Goal: Answer question/provide support: Share knowledge or assist other users

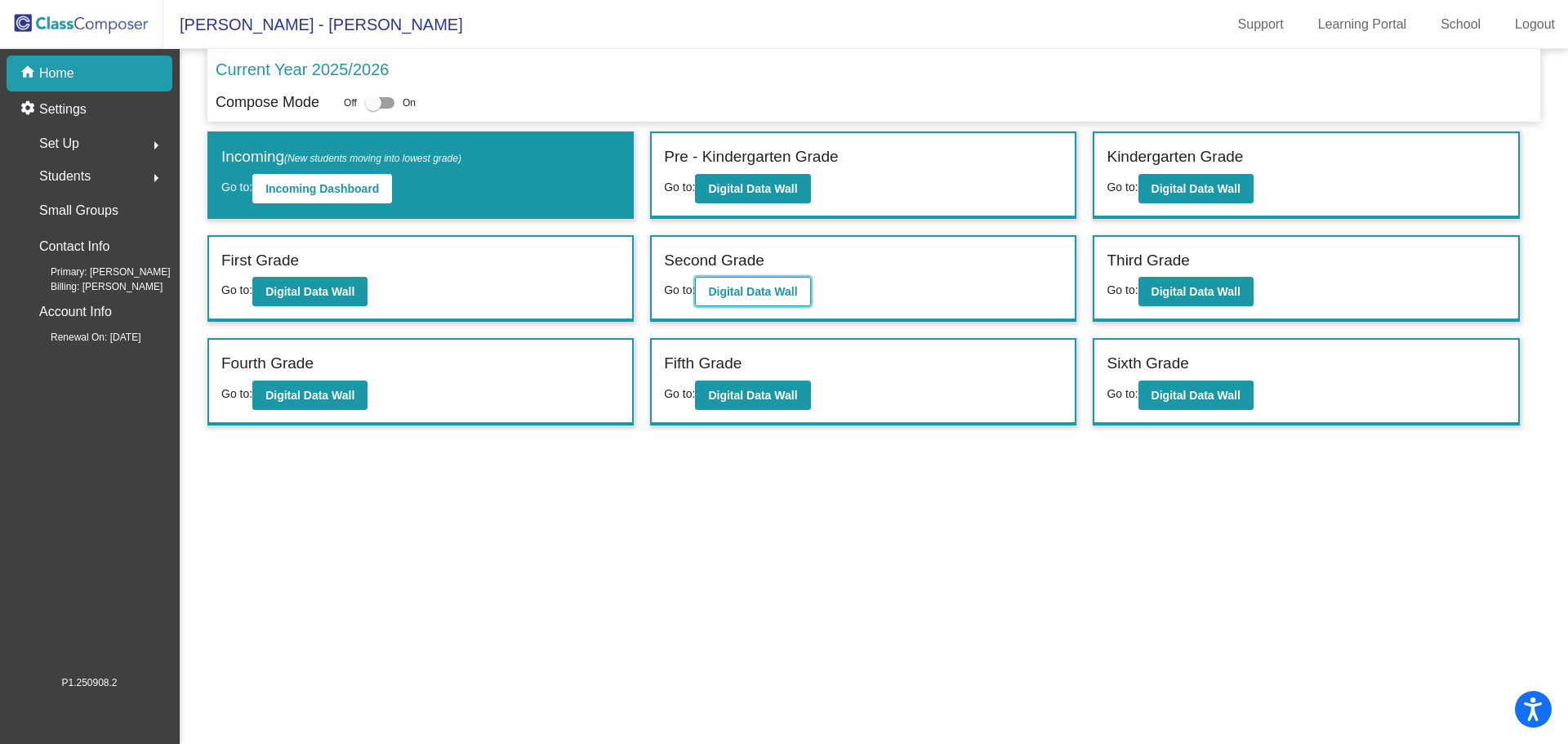
click at [735, 296] on b "Digital Data Wall" at bounding box center [753, 291] width 89 height 13
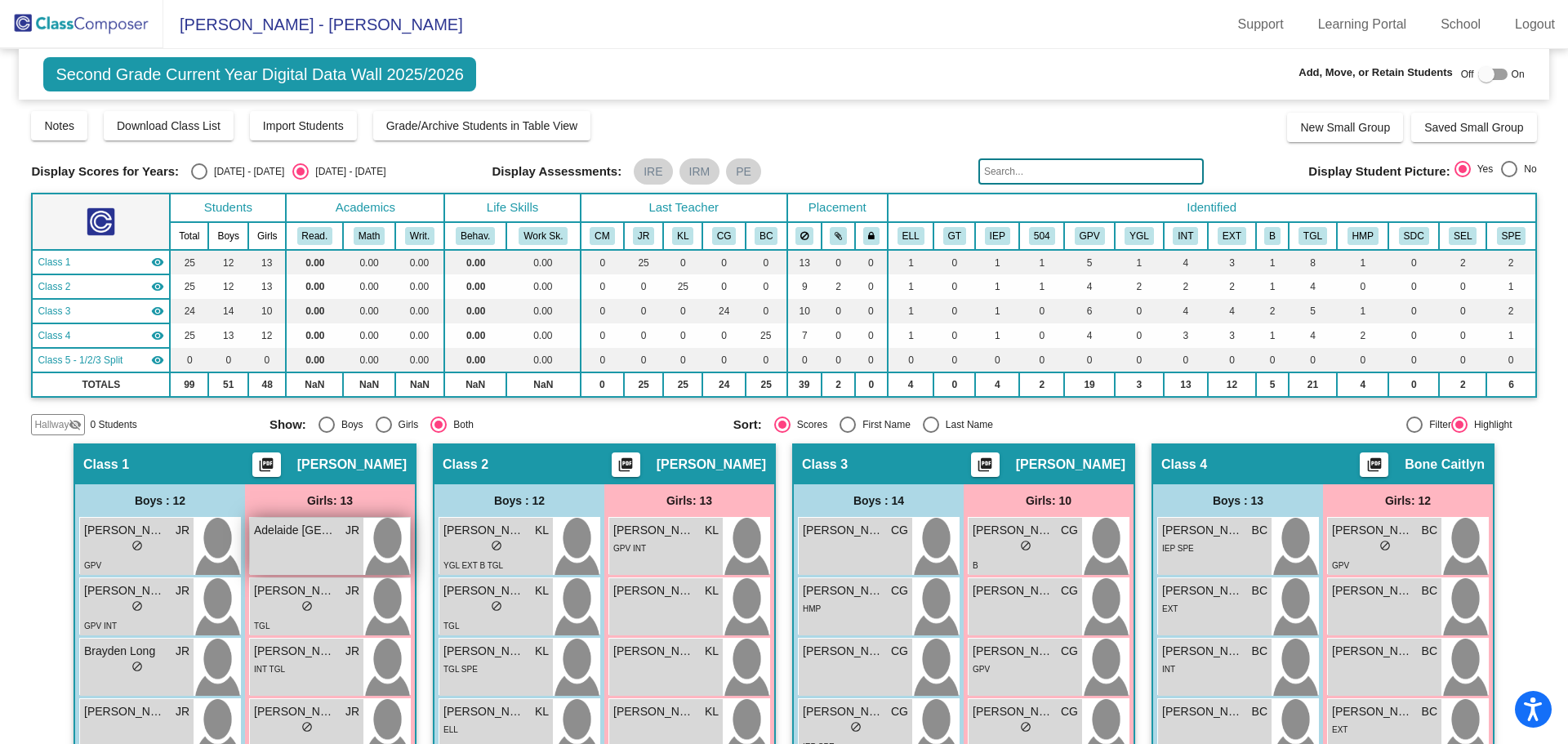
click at [333, 536] on div "[PERSON_NAME][GEOGRAPHIC_DATA]" at bounding box center [306, 530] width 105 height 17
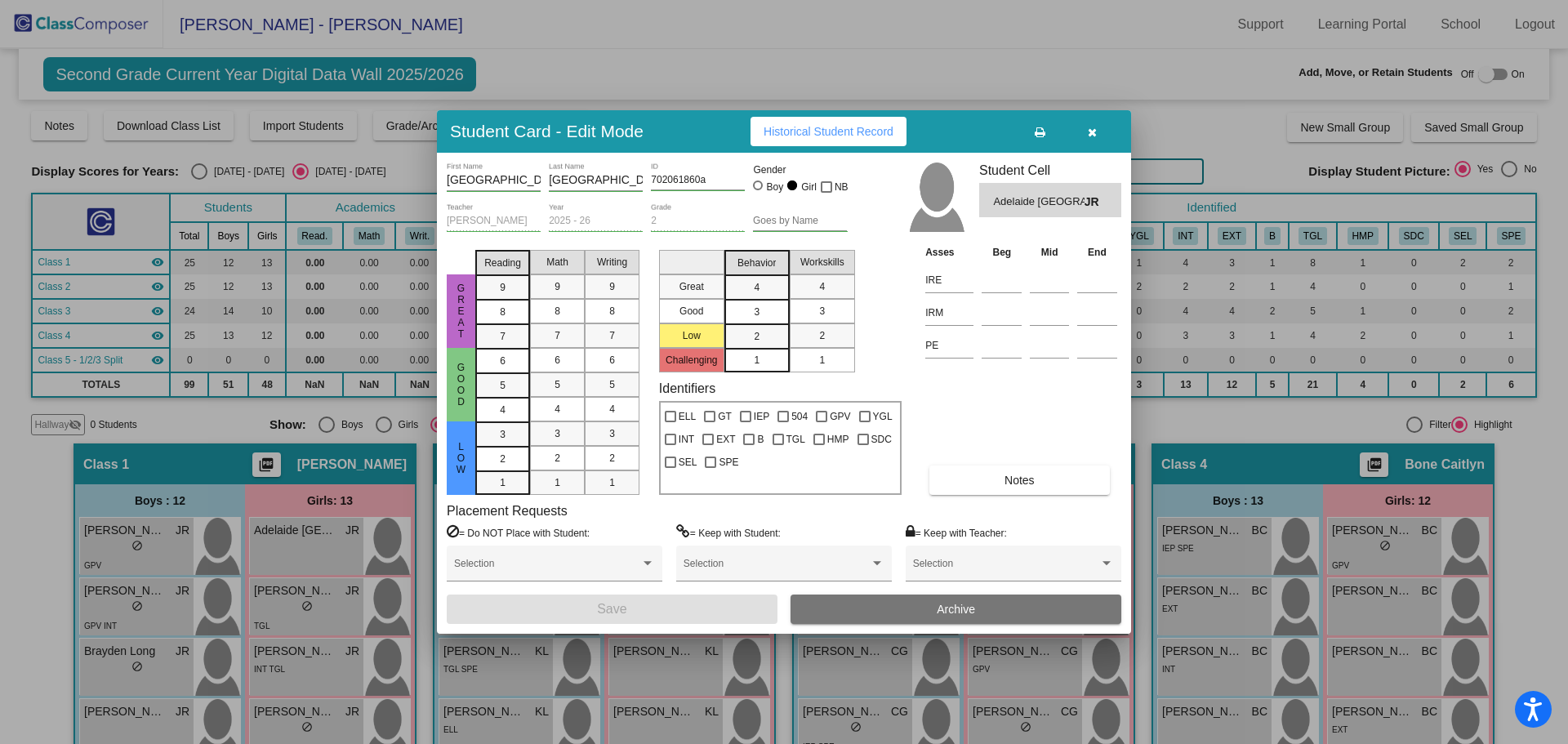
drag, startPoint x: 1035, startPoint y: 482, endPoint x: 1037, endPoint y: 490, distance: 8.2
click at [1037, 490] on button "Notes" at bounding box center [1019, 480] width 180 height 29
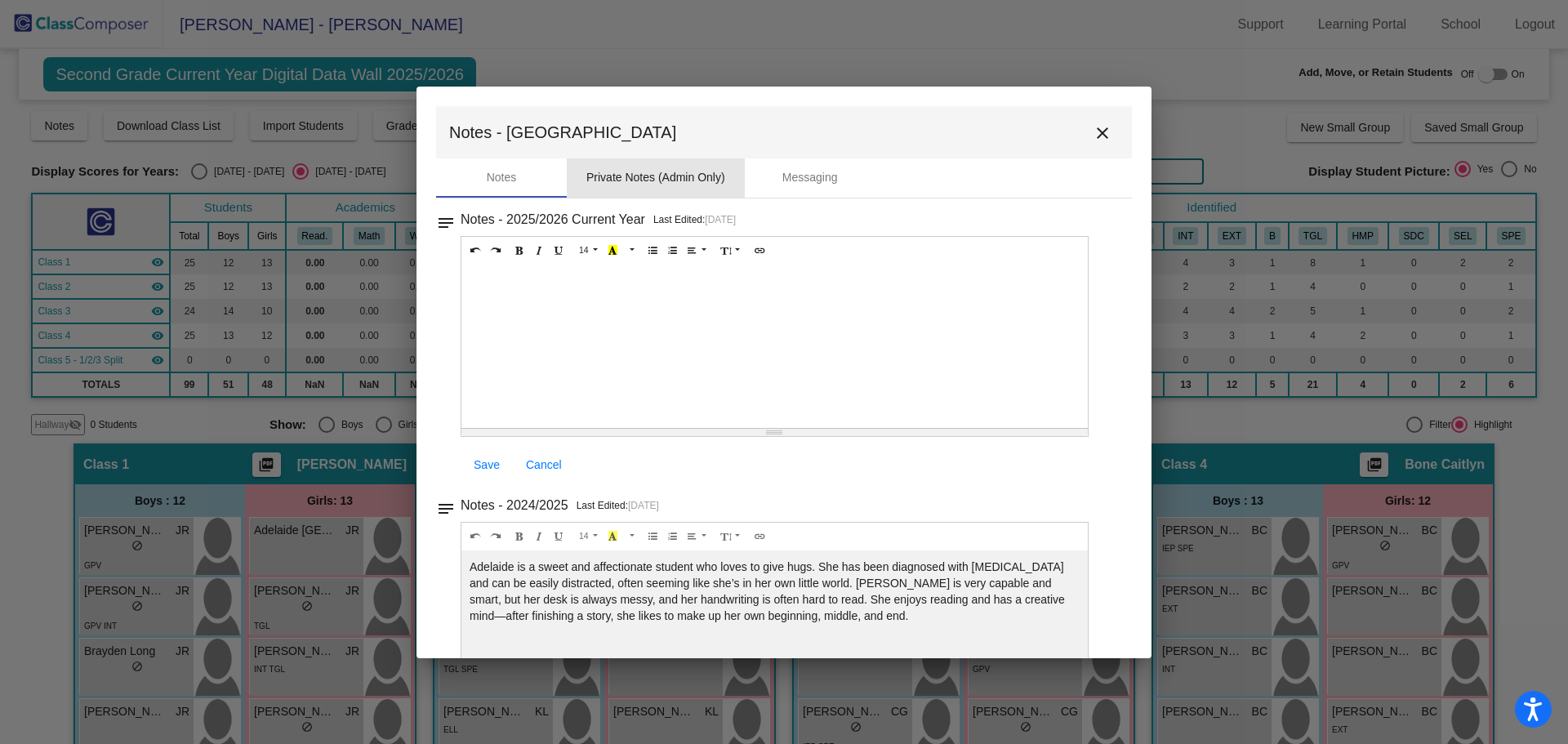
click at [680, 176] on div "Private Notes (Admin Only)" at bounding box center [655, 177] width 138 height 17
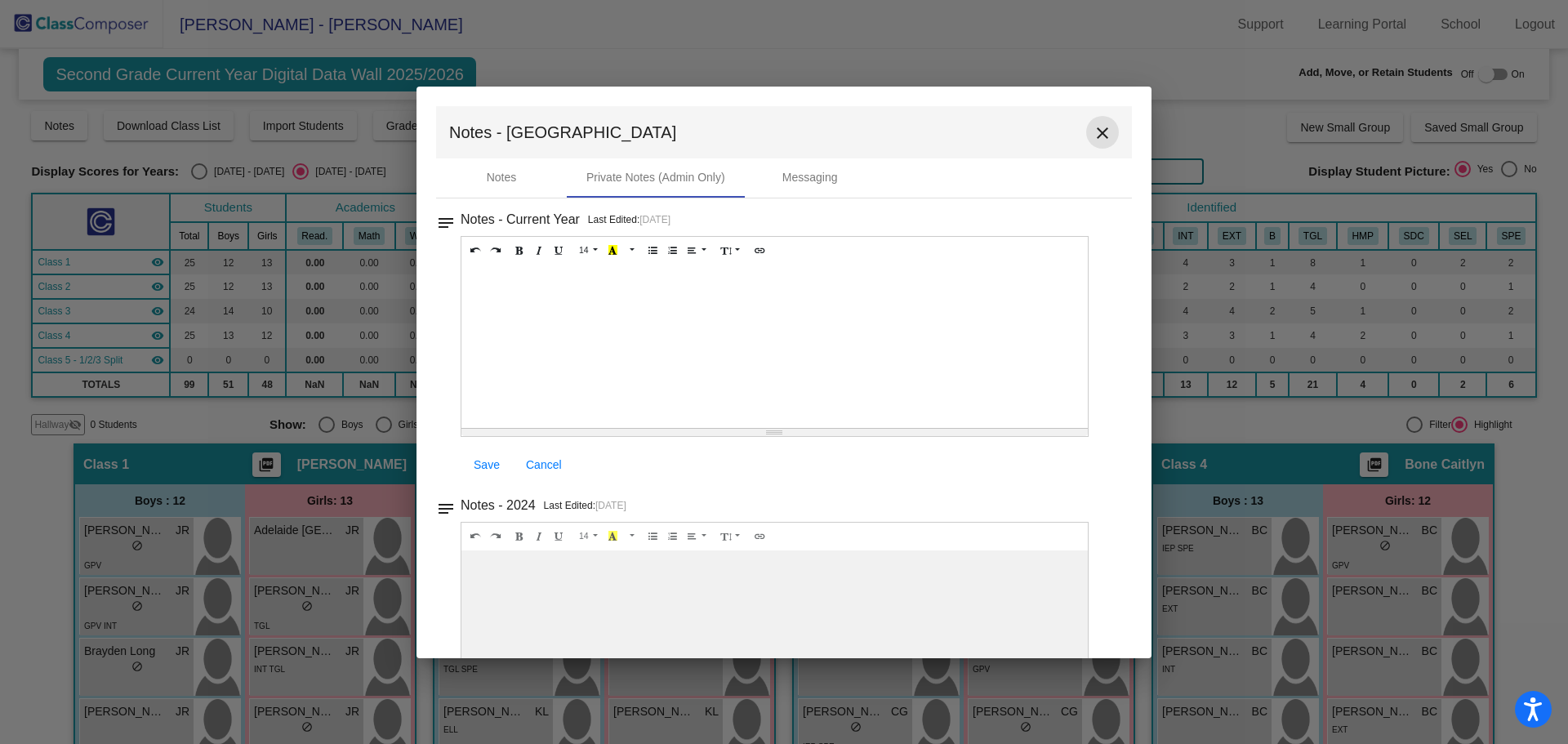
drag, startPoint x: 1079, startPoint y: 132, endPoint x: 1089, endPoint y: 131, distance: 10.0
click at [1086, 132] on button "close" at bounding box center [1102, 132] width 32 height 32
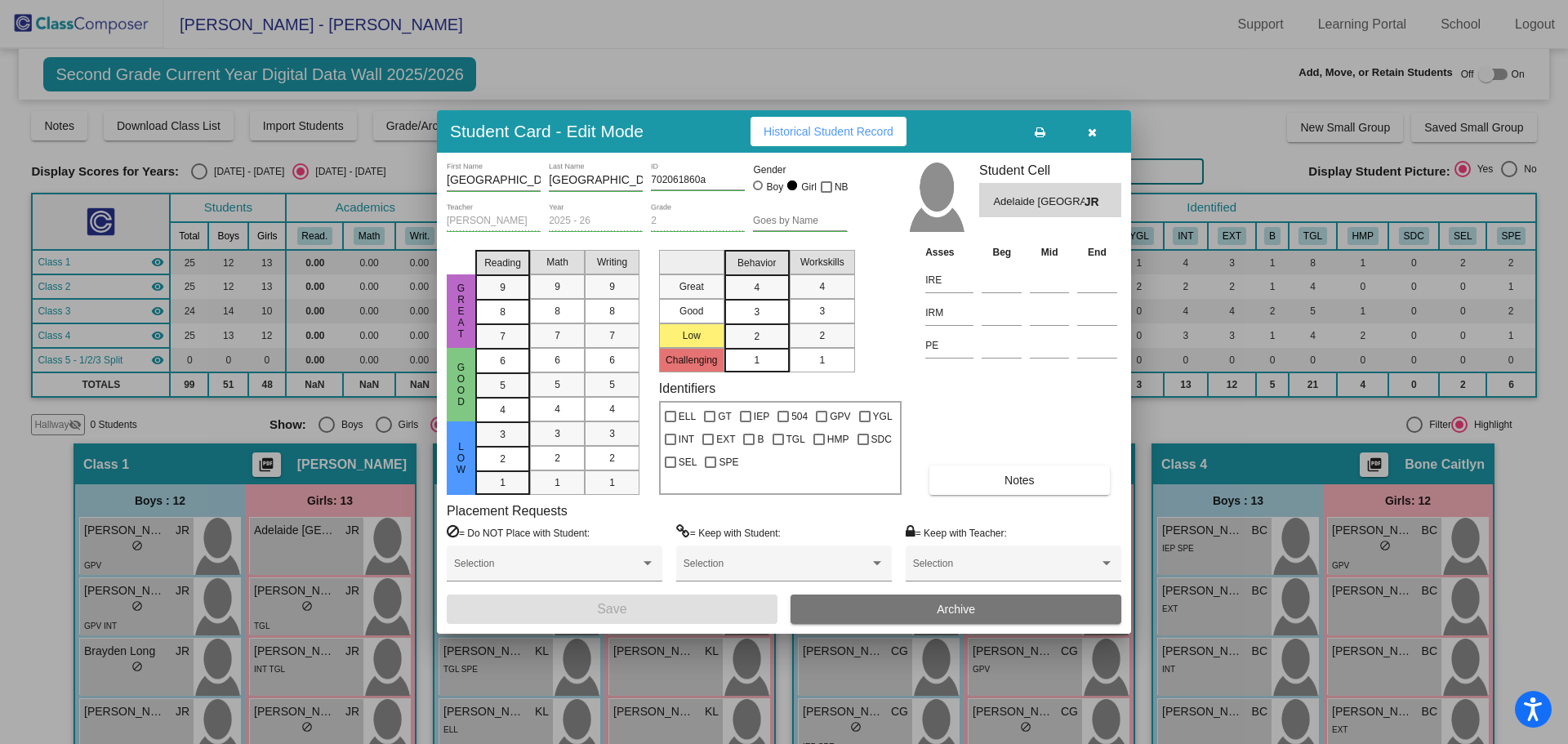
click at [1091, 134] on icon "button" at bounding box center [1092, 133] width 9 height 12
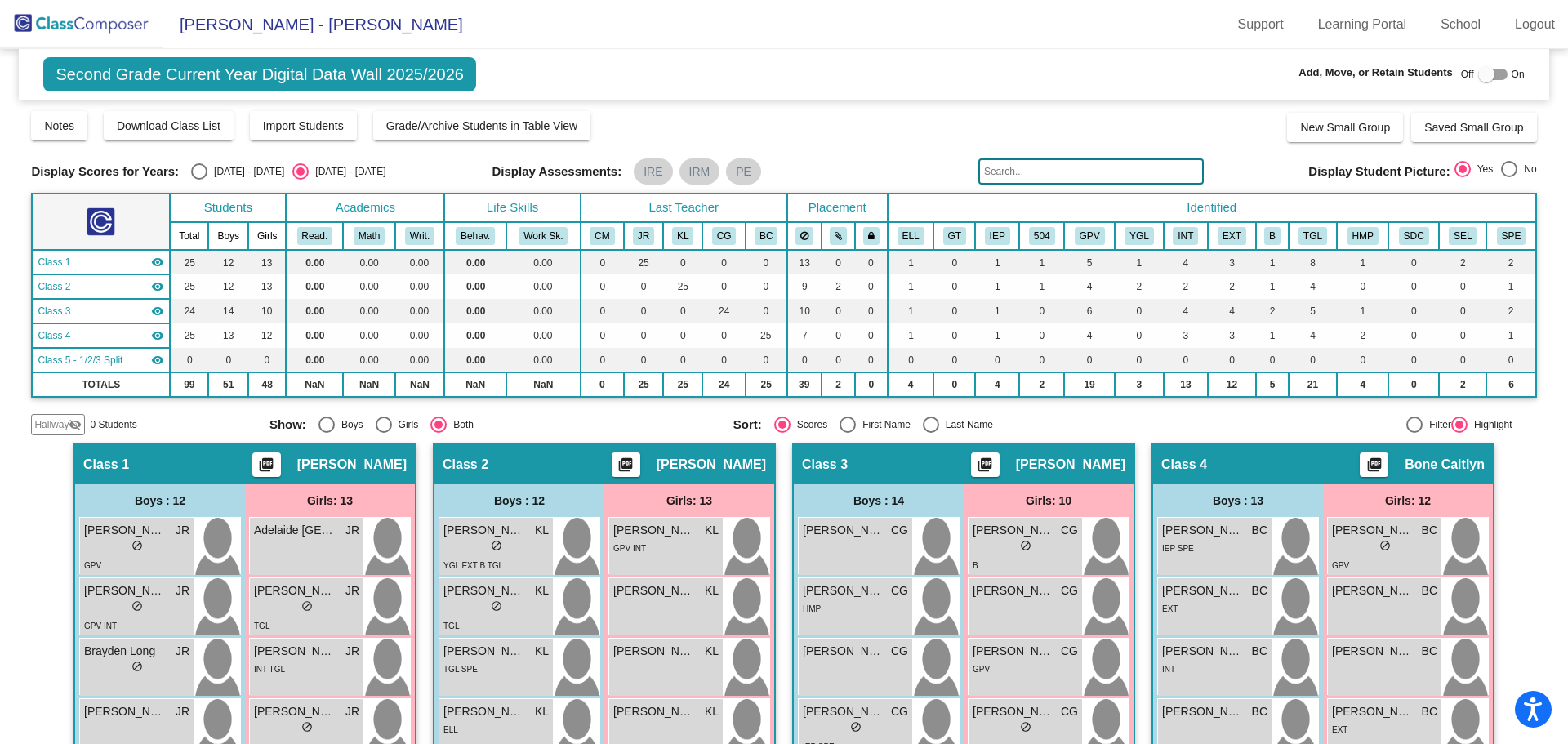
click at [835, 214] on th "Placement" at bounding box center [837, 207] width 100 height 28
